Goal: Information Seeking & Learning: Learn about a topic

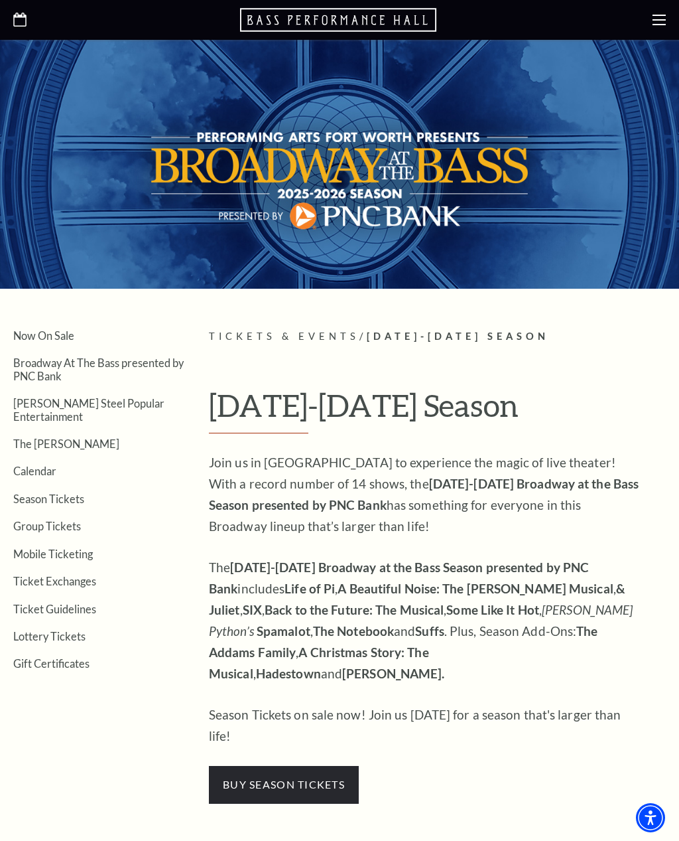
click at [44, 464] on link "Calendar" at bounding box center [34, 470] width 43 height 13
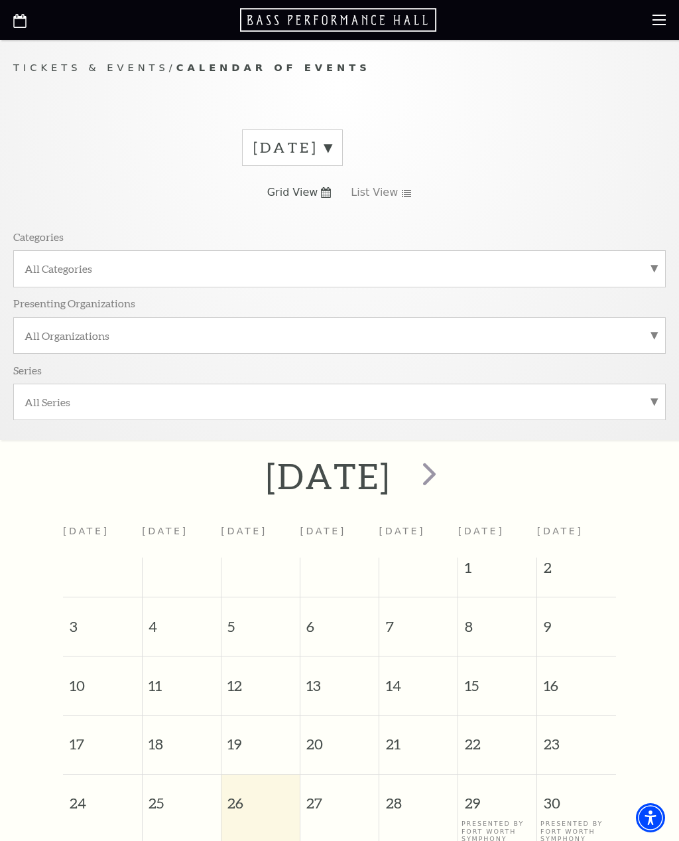
click at [76, 271] on label "All Categories" at bounding box center [340, 268] width 630 height 14
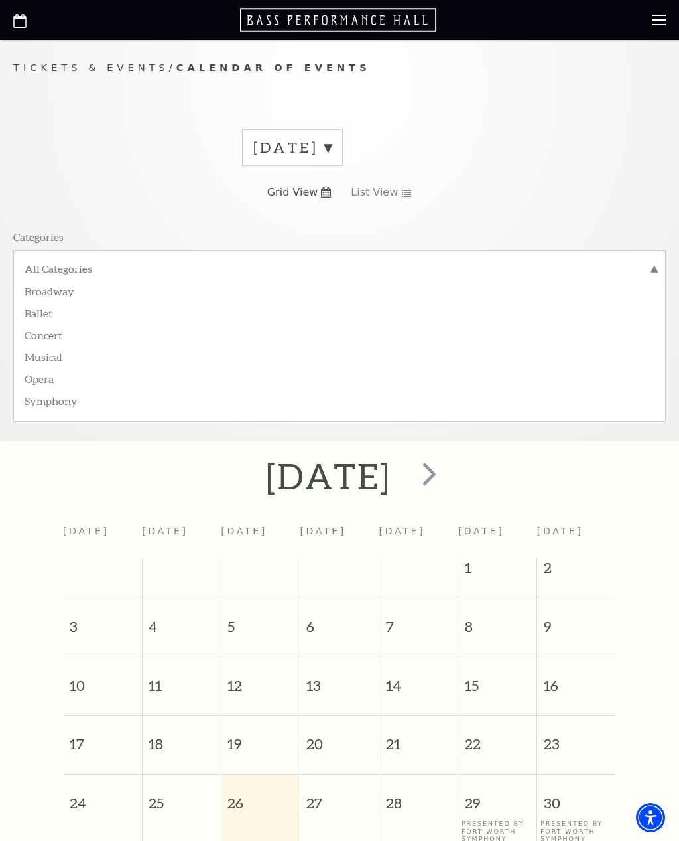
click at [68, 295] on label "Broadway" at bounding box center [340, 290] width 630 height 22
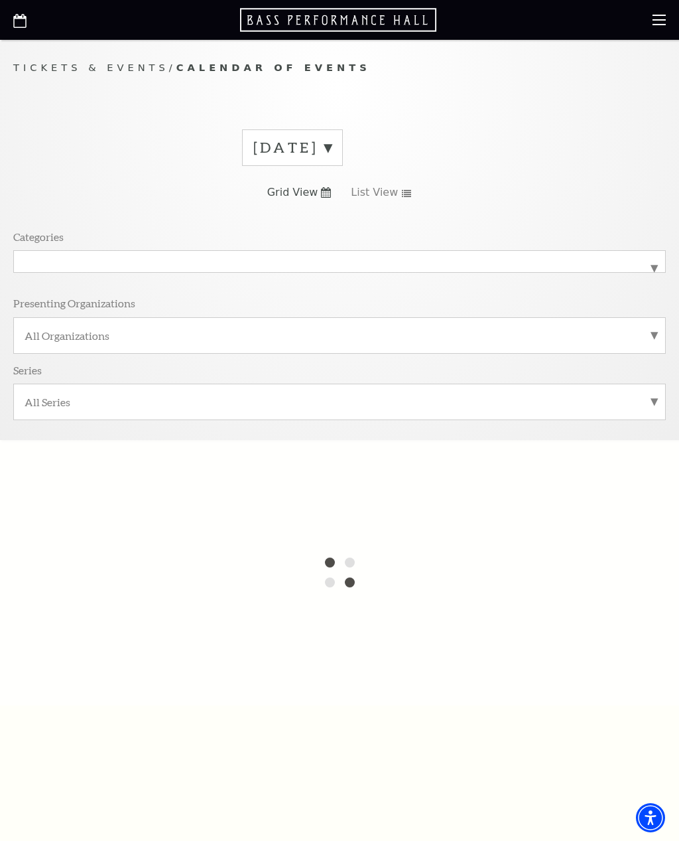
click at [652, 261] on label "Broadway" at bounding box center [340, 261] width 630 height 0
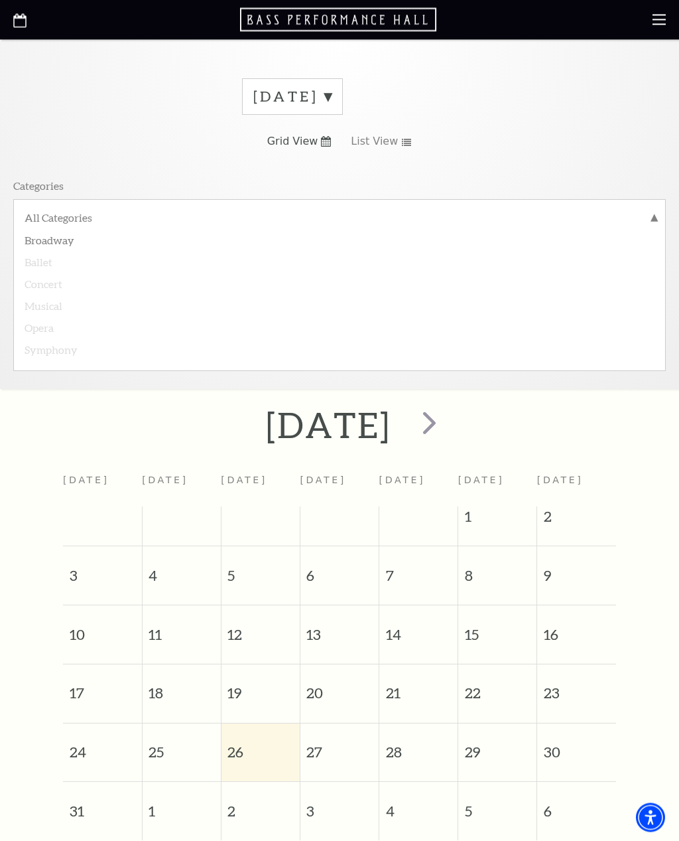
scroll to position [48, 0]
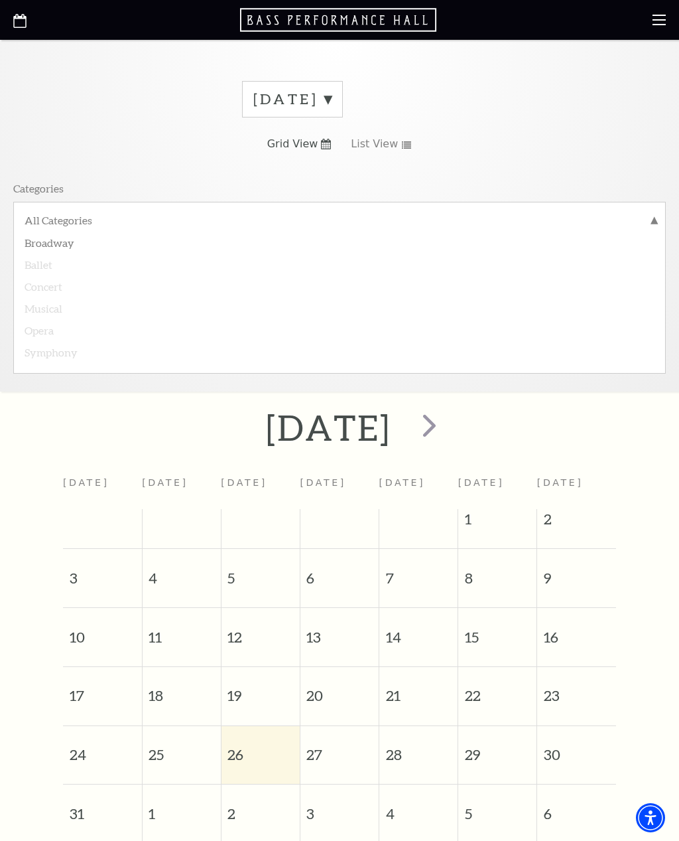
click at [448, 429] on span "next" at bounding box center [430, 425] width 38 height 38
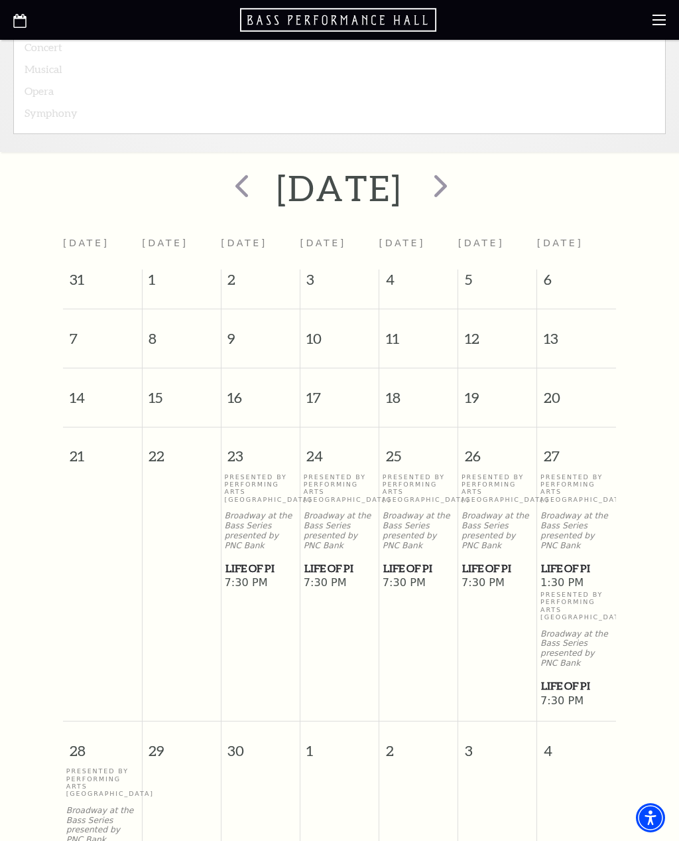
scroll to position [287, 0]
click at [460, 187] on span "next" at bounding box center [441, 186] width 38 height 38
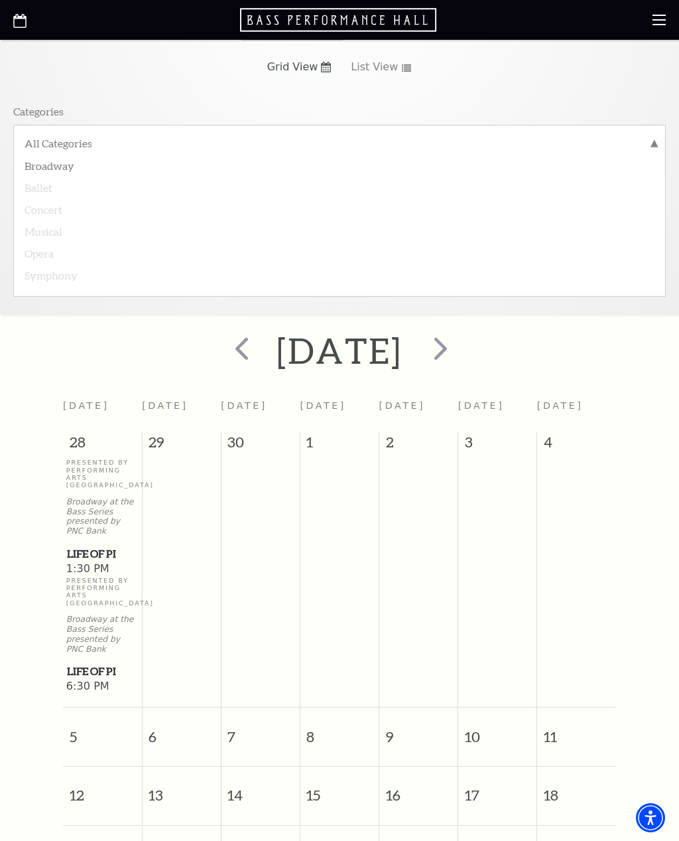
scroll to position [112, 0]
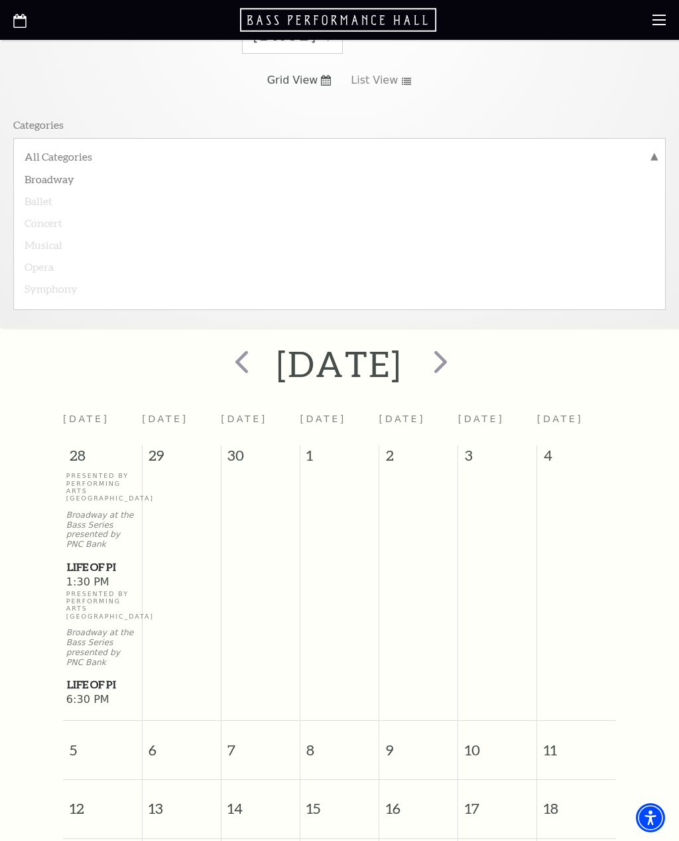
click at [460, 355] on span "next" at bounding box center [441, 361] width 38 height 38
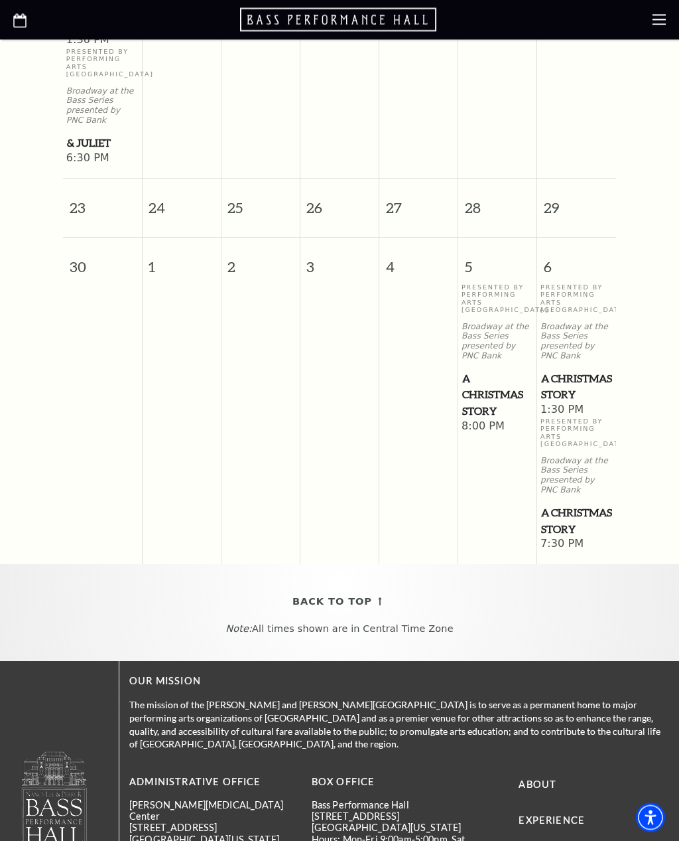
scroll to position [1603, 0]
click at [573, 536] on span "A Christmas Story" at bounding box center [576, 520] width 71 height 33
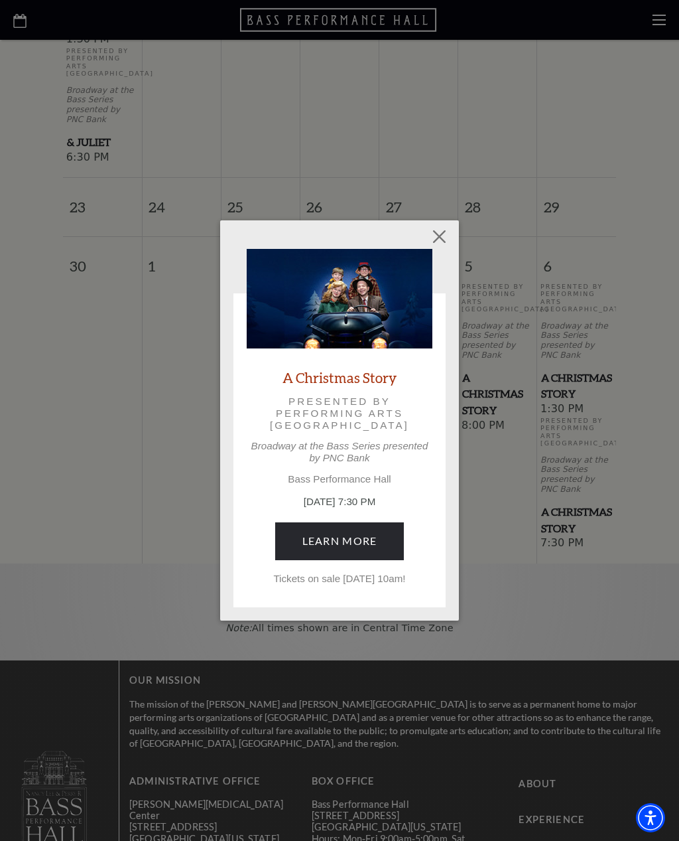
click at [444, 238] on button "Close" at bounding box center [439, 236] width 25 height 25
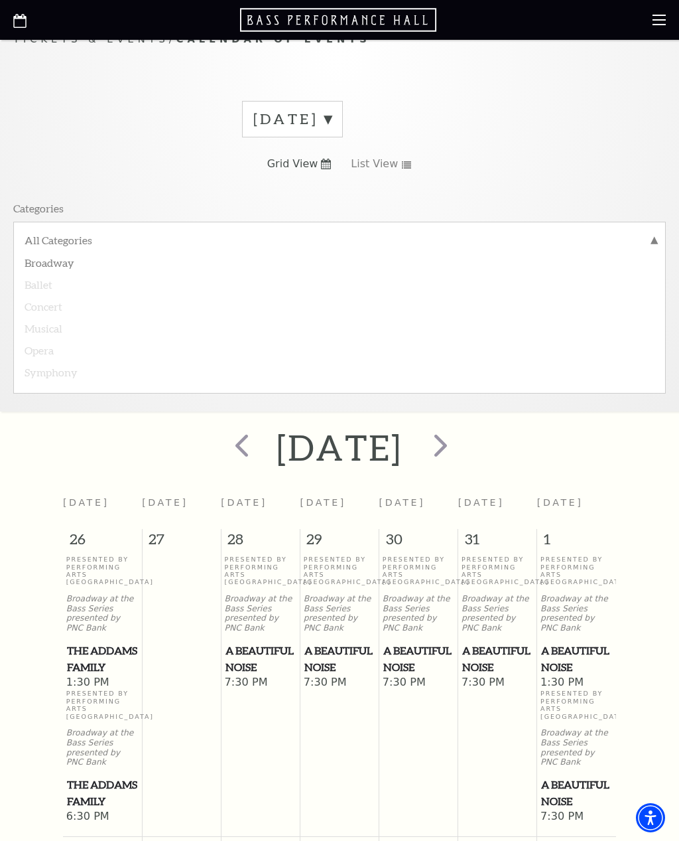
scroll to position [13, 0]
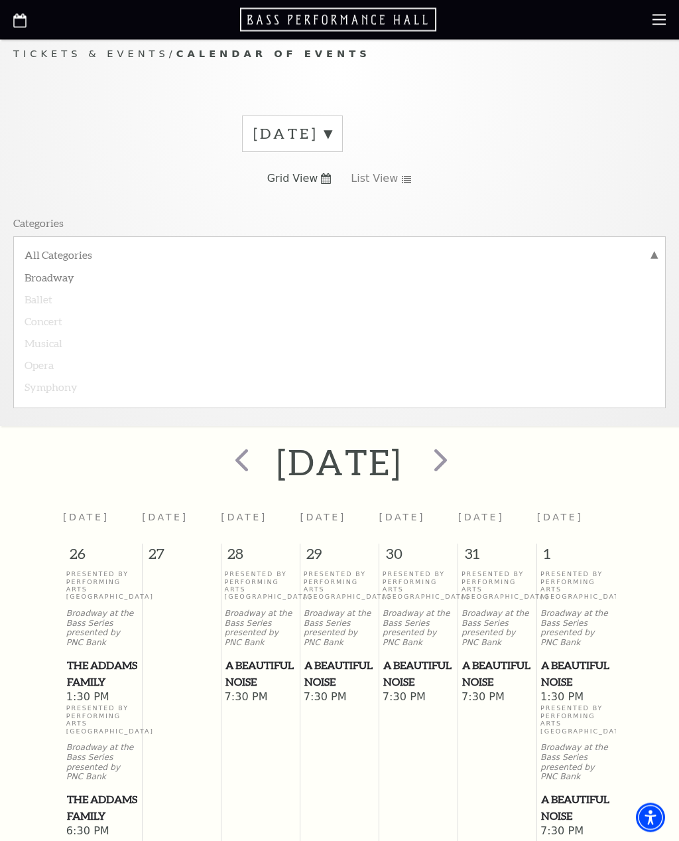
click at [460, 460] on span "next" at bounding box center [441, 460] width 38 height 38
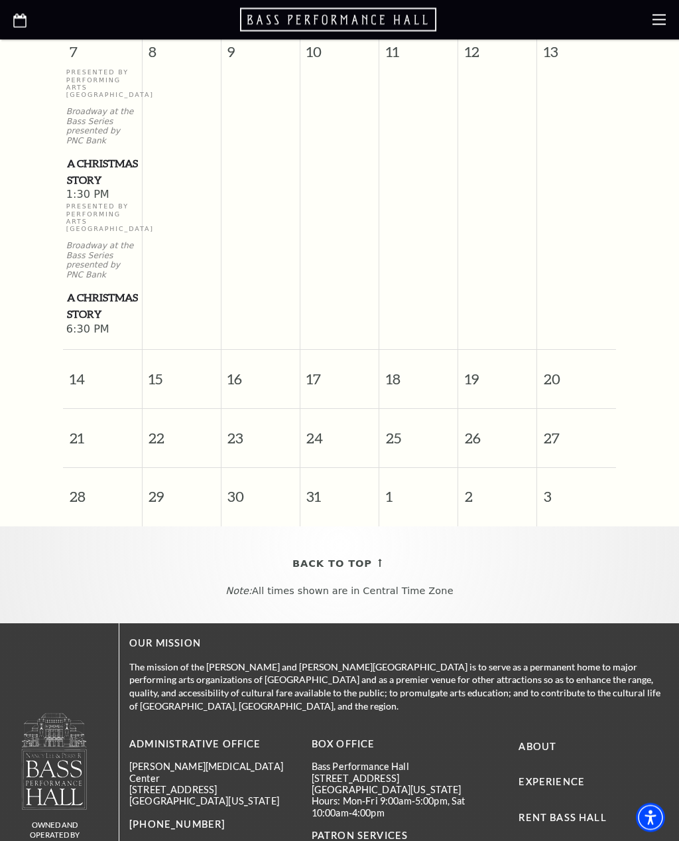
scroll to position [843, 0]
click at [374, 572] on link "Back To Top" at bounding box center [340, 563] width 94 height 17
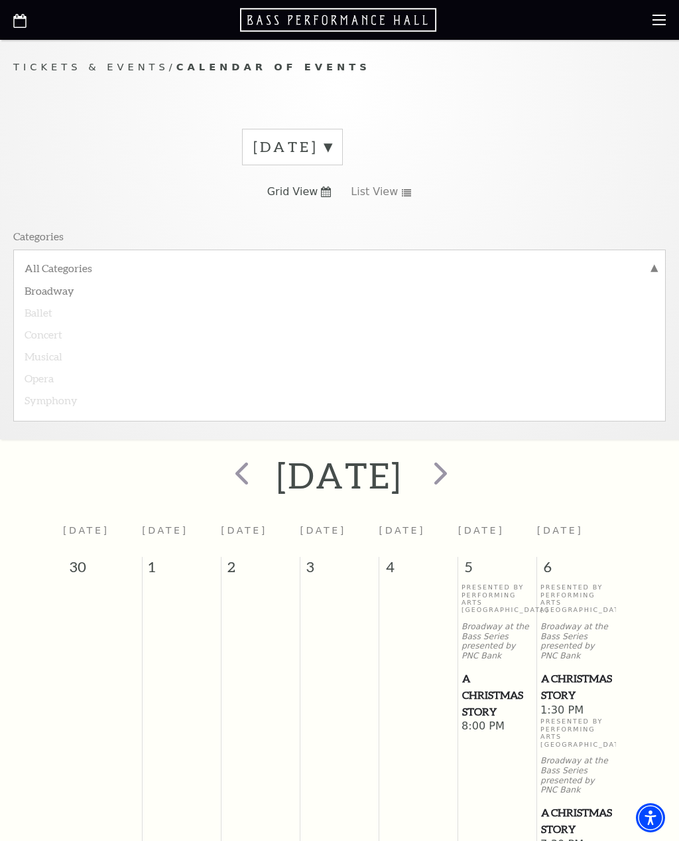
scroll to position [0, 0]
click at [460, 472] on span "next" at bounding box center [441, 473] width 38 height 38
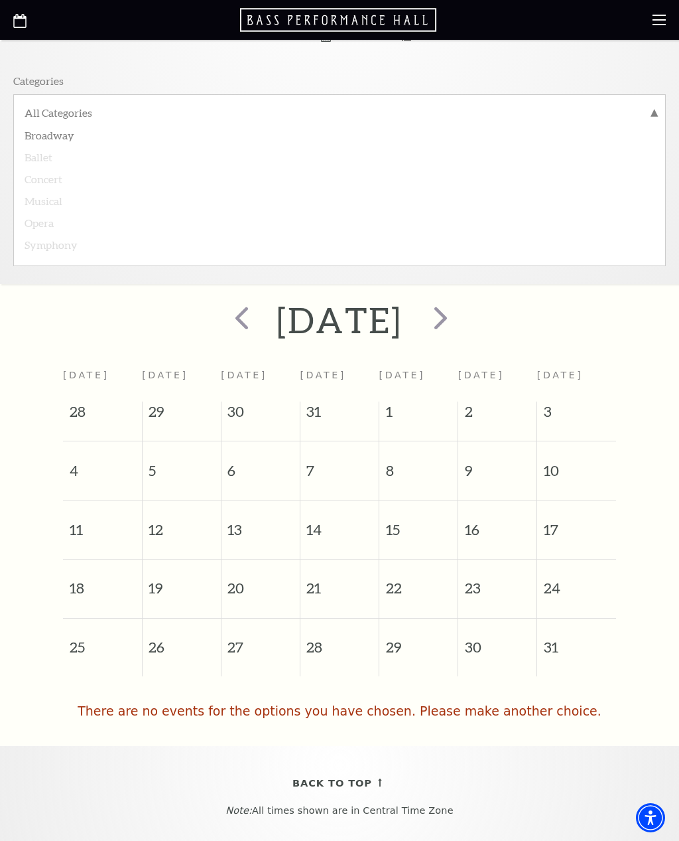
scroll to position [155, 0]
click at [460, 318] on span "next" at bounding box center [441, 318] width 38 height 38
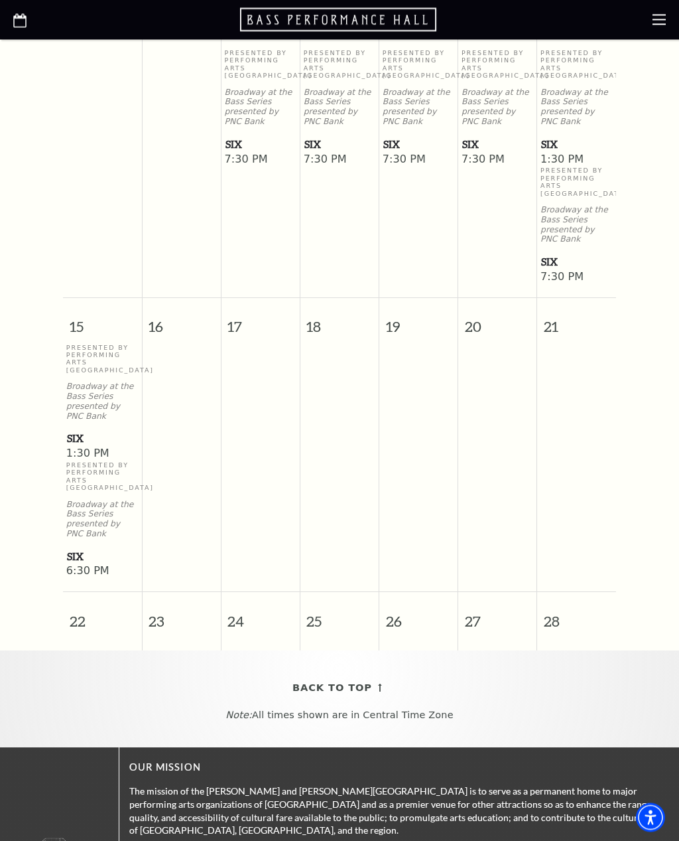
scroll to position [596, 0]
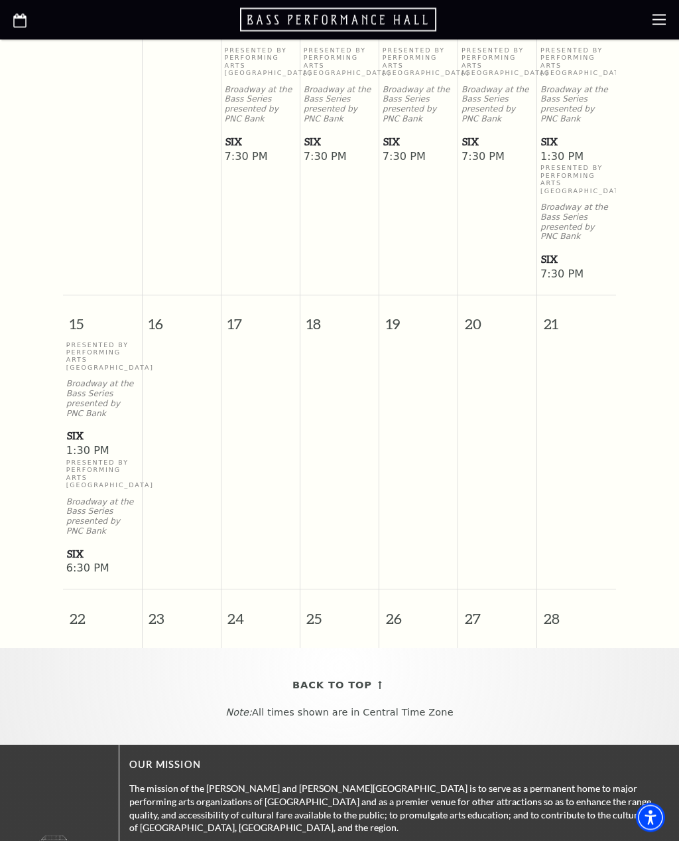
click at [94, 444] on span "1:30 PM" at bounding box center [102, 451] width 72 height 15
click at [86, 429] on span "SIX" at bounding box center [102, 436] width 71 height 17
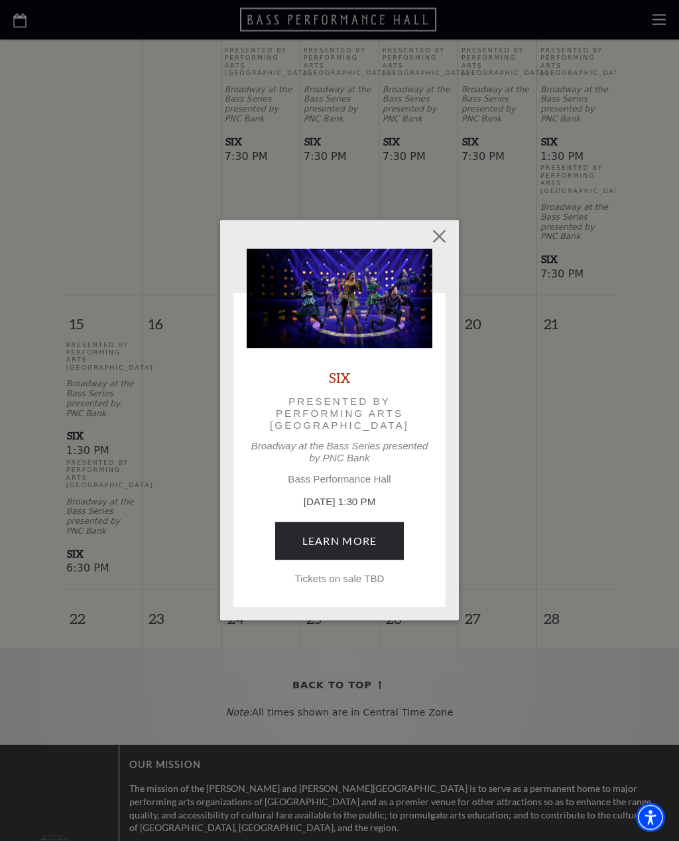
scroll to position [596, 0]
click at [369, 533] on link "Learn More" at bounding box center [339, 540] width 129 height 37
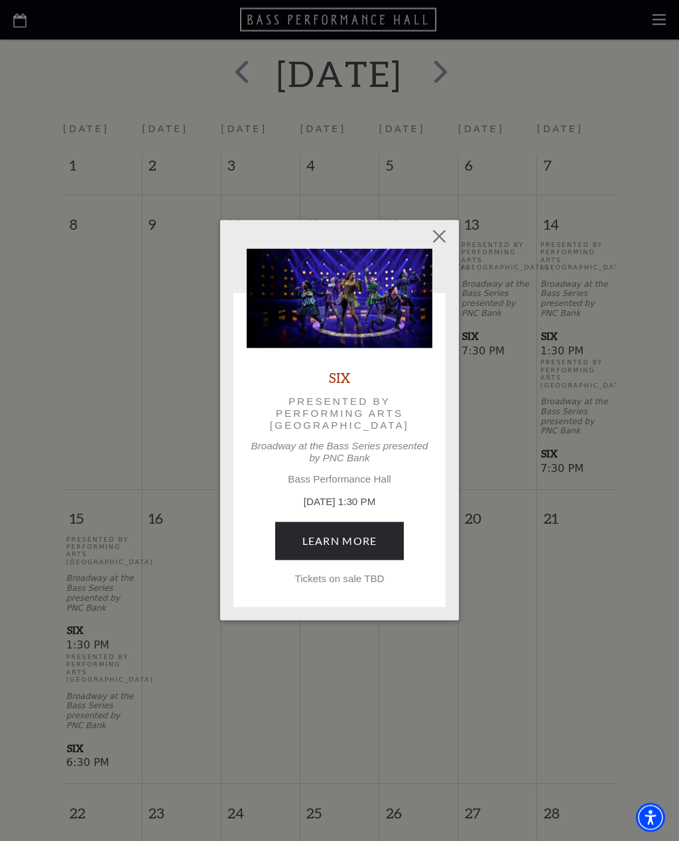
click at [431, 237] on button "Close" at bounding box center [439, 236] width 25 height 25
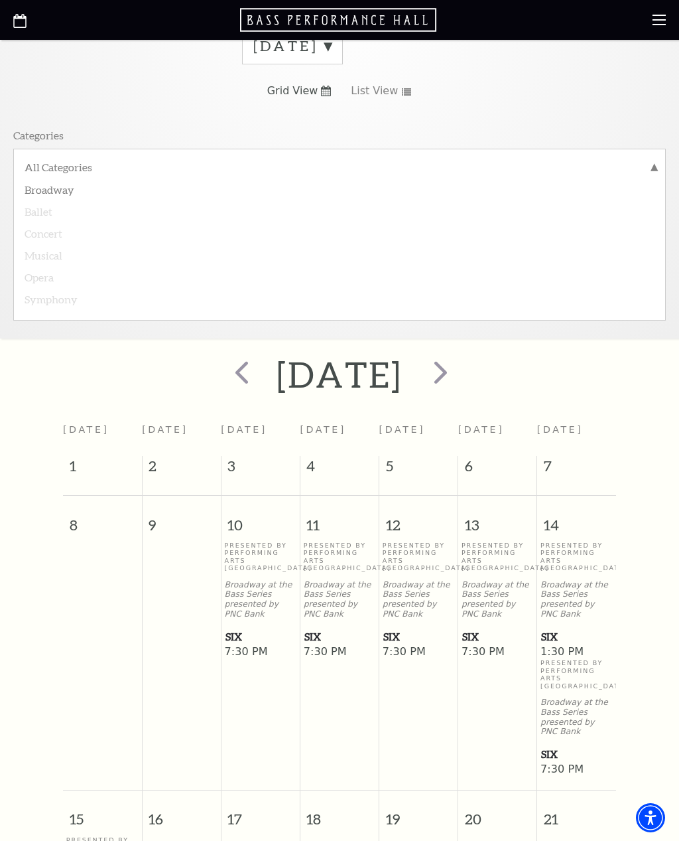
scroll to position [0, 0]
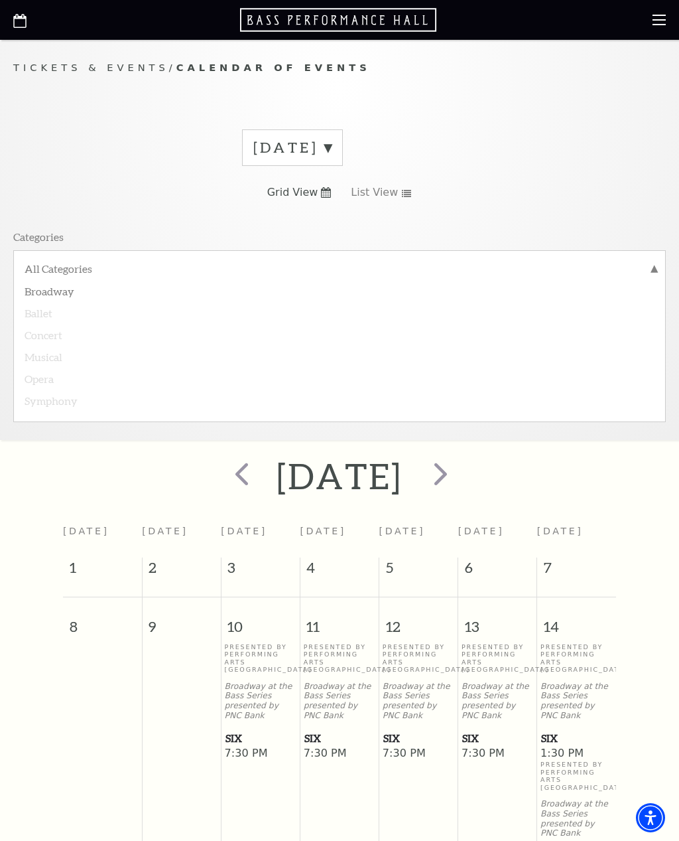
click at [46, 318] on label "Ballet" at bounding box center [340, 312] width 630 height 22
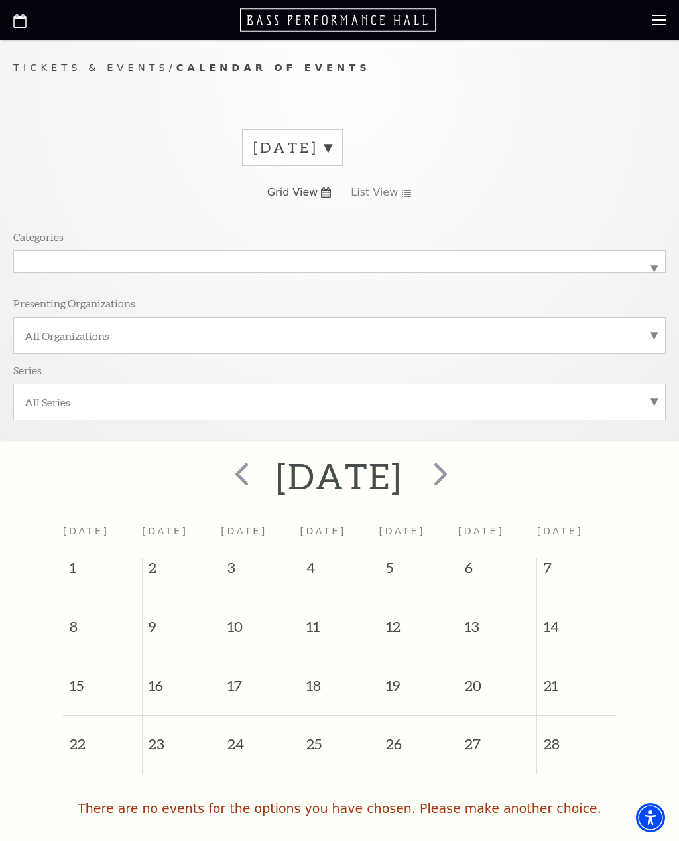
click at [223, 483] on span "prev" at bounding box center [242, 473] width 38 height 38
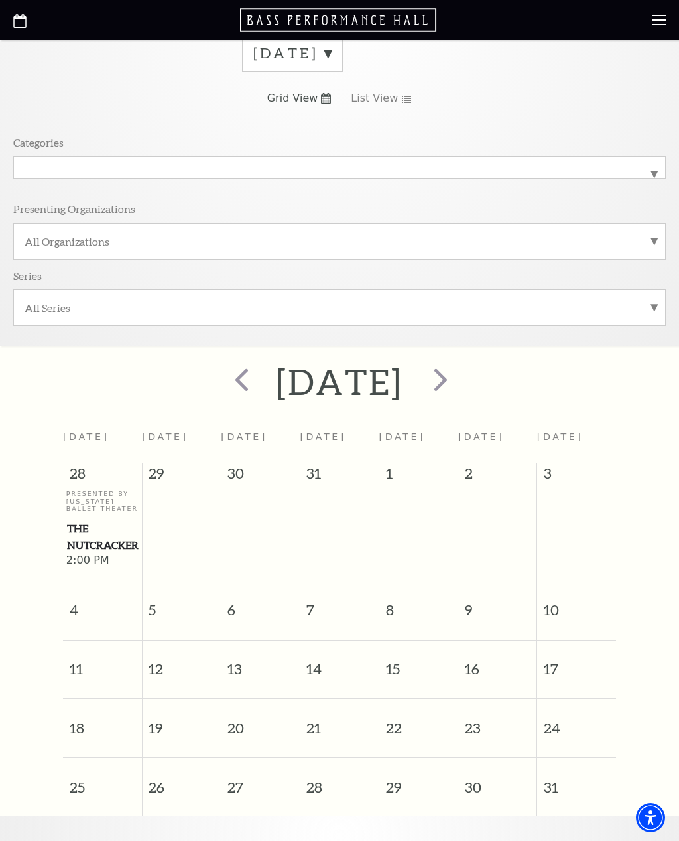
scroll to position [90, 0]
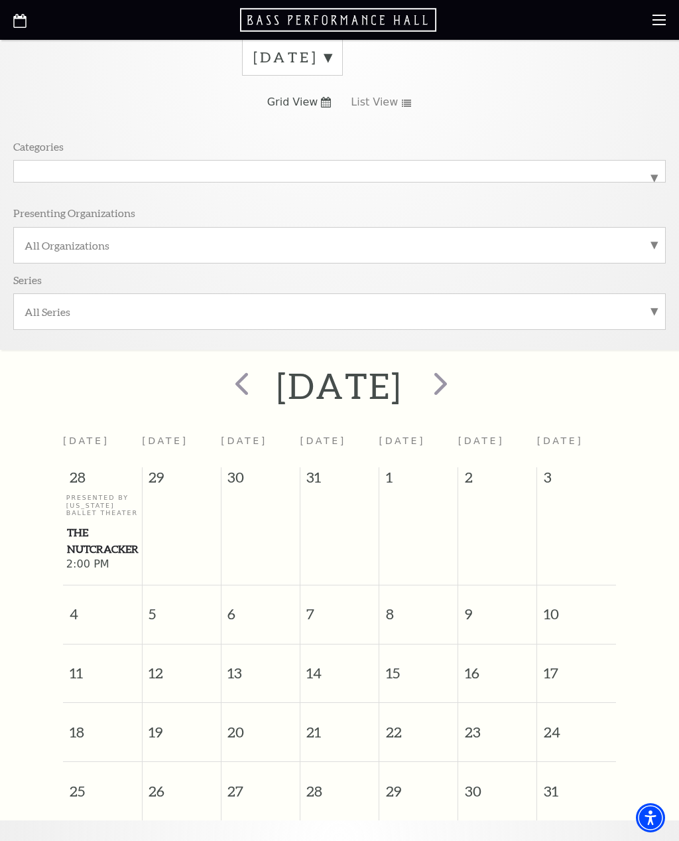
click at [223, 381] on span "prev" at bounding box center [242, 383] width 38 height 38
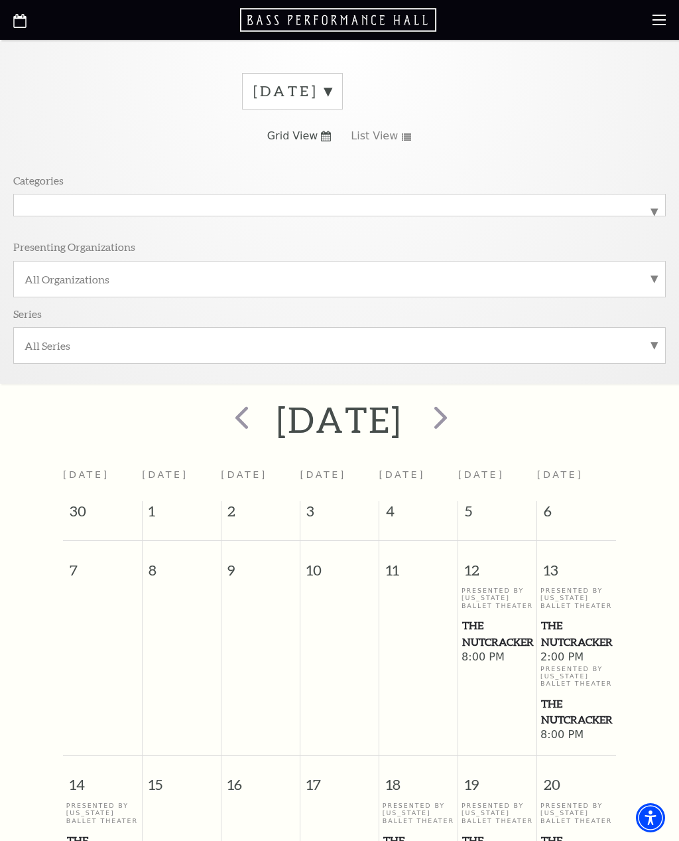
scroll to position [56, 0]
click at [223, 420] on span "prev" at bounding box center [242, 418] width 38 height 38
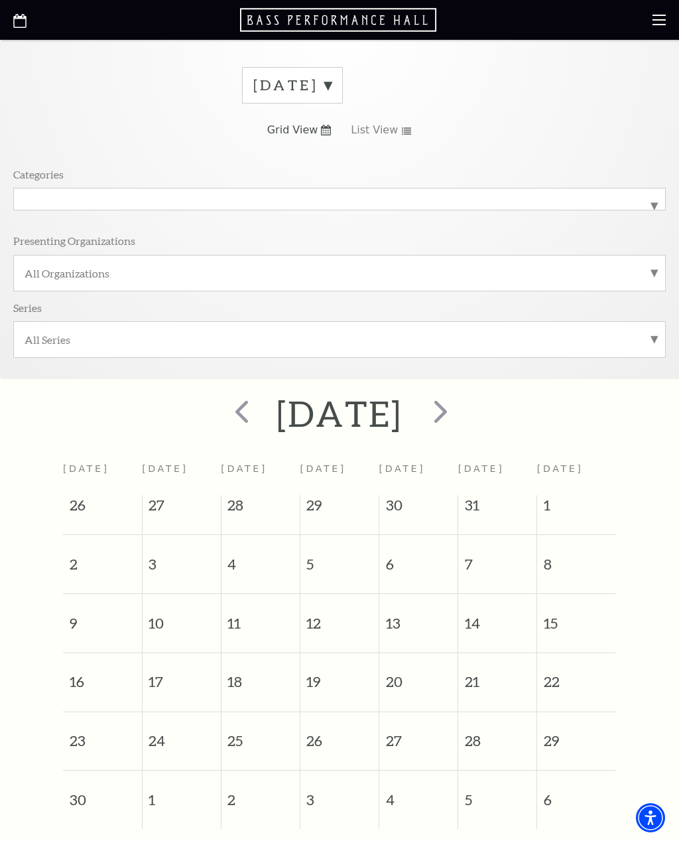
scroll to position [0, 0]
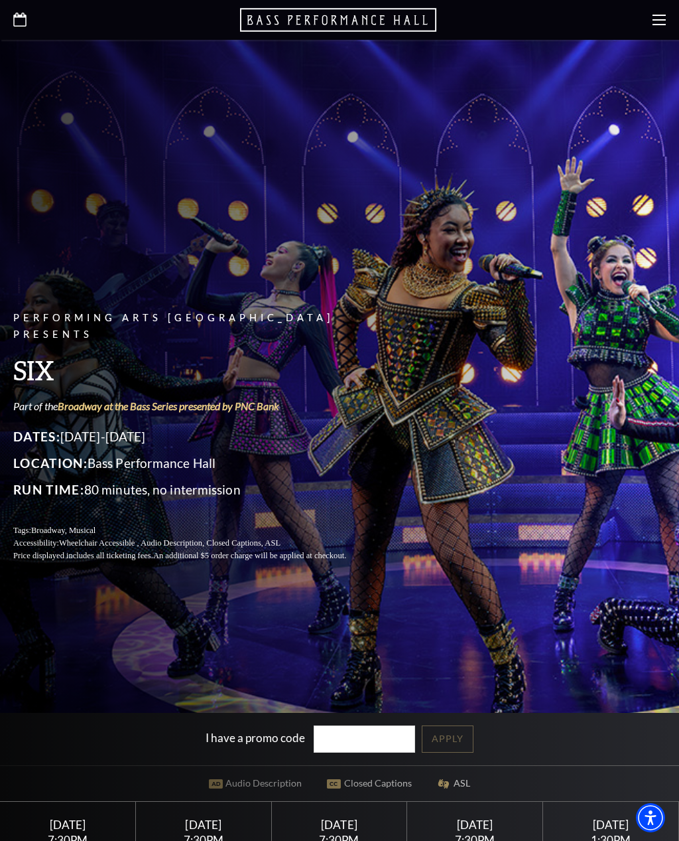
click at [331, 575] on div "Performing Arts Fort Worth Presents SIX Part of the Broadway at the Bass Series…" at bounding box center [195, 436] width 365 height 279
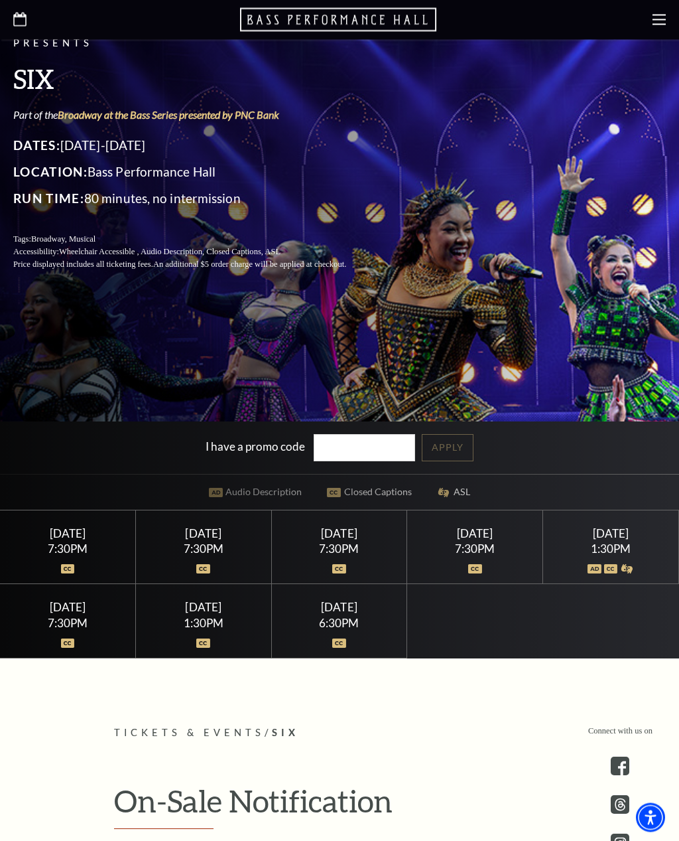
scroll to position [291, 0]
click at [202, 642] on div at bounding box center [203, 634] width 103 height 13
click at [204, 642] on div at bounding box center [203, 634] width 103 height 13
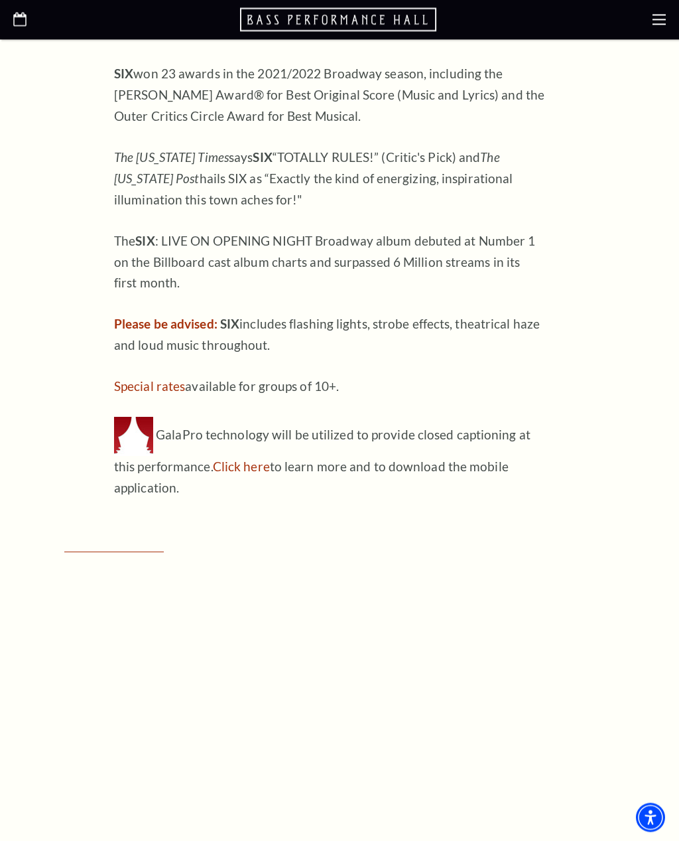
scroll to position [1511, 0]
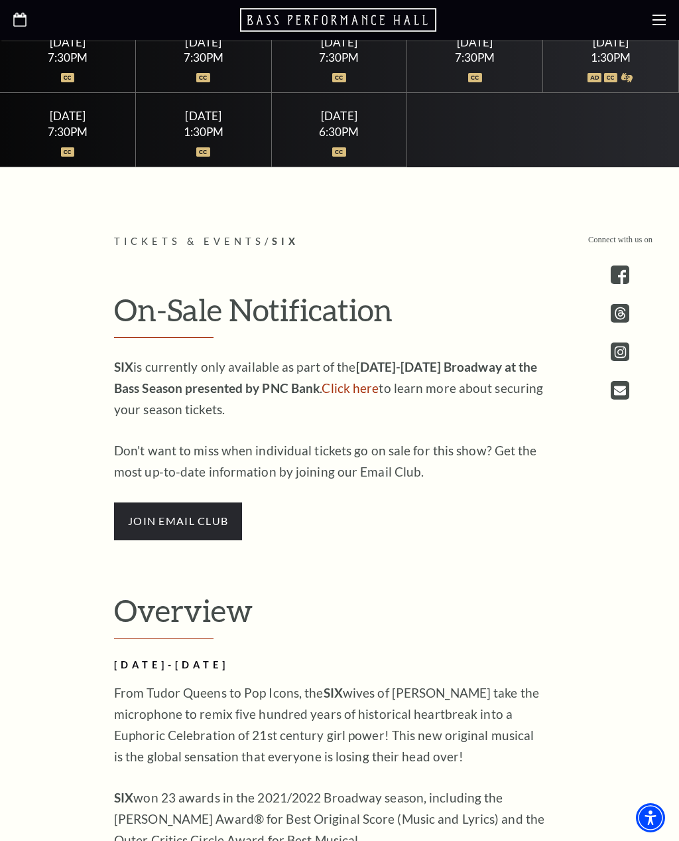
scroll to position [782, 0]
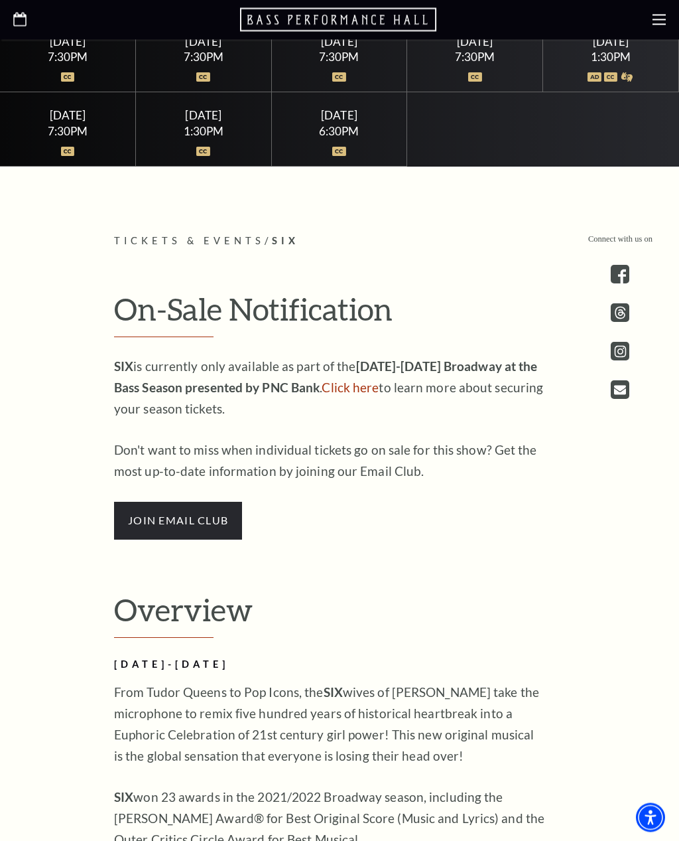
click at [184, 539] on span "join email club" at bounding box center [178, 520] width 128 height 37
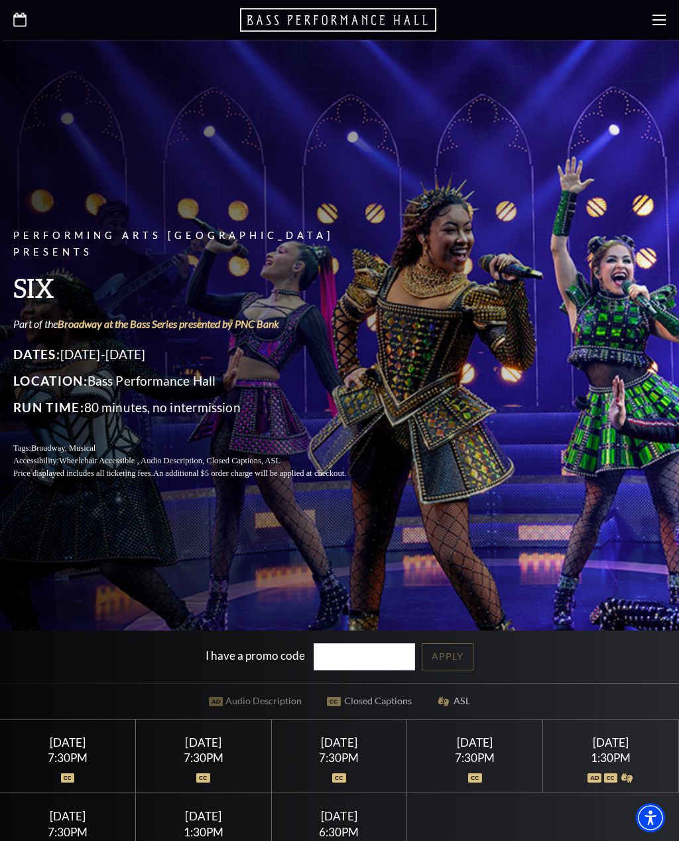
scroll to position [82, 0]
click at [673, 8] on div at bounding box center [339, 20] width 679 height 40
click at [659, 24] on use at bounding box center [659, 20] width 13 height 11
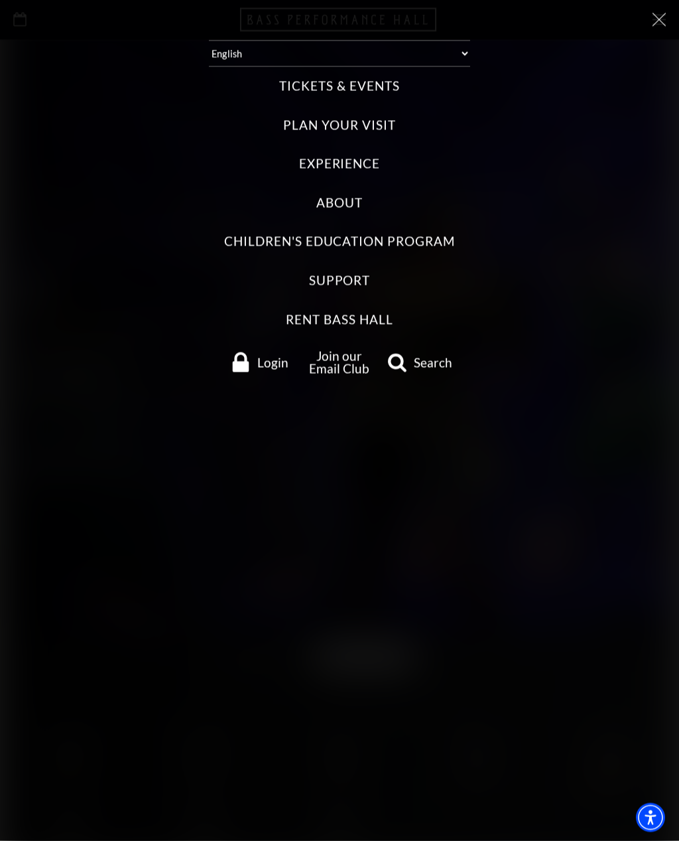
scroll to position [82, 0]
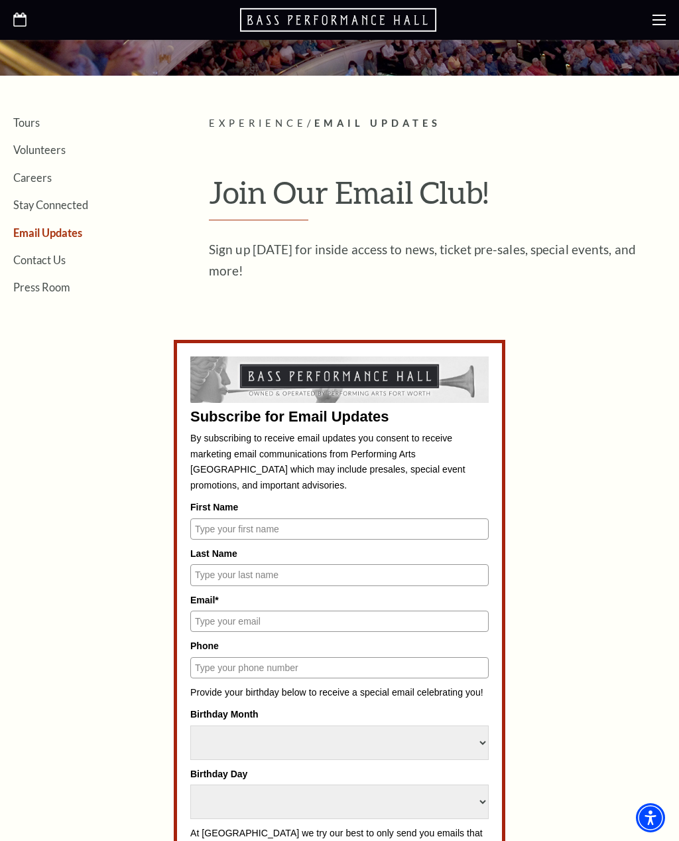
scroll to position [212, 0]
